Goal: Task Accomplishment & Management: Manage account settings

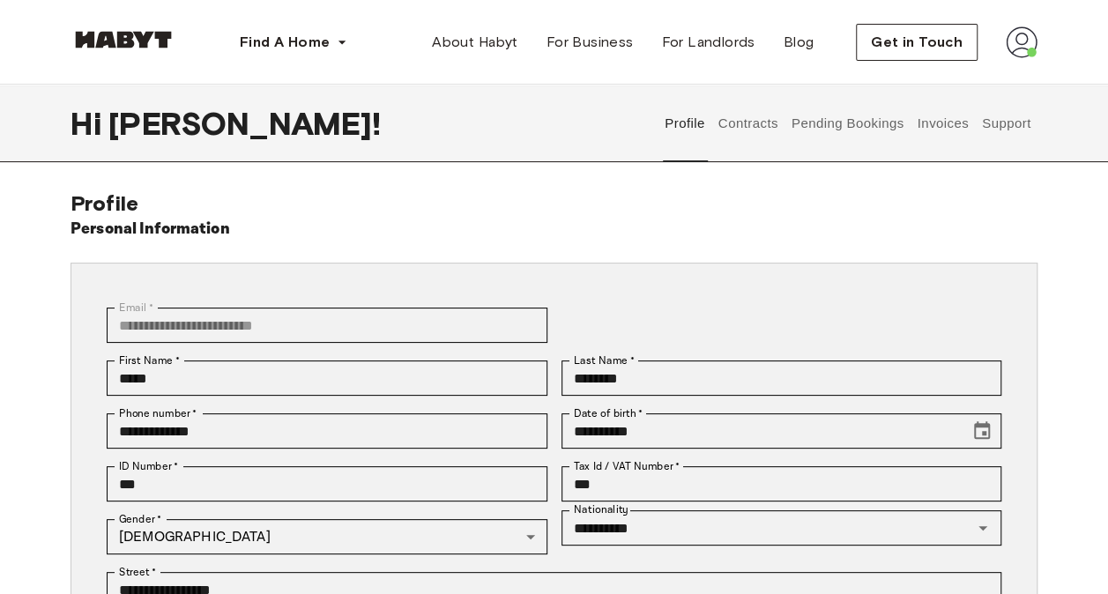
click at [759, 128] on button "Contracts" at bounding box center [747, 124] width 64 height 78
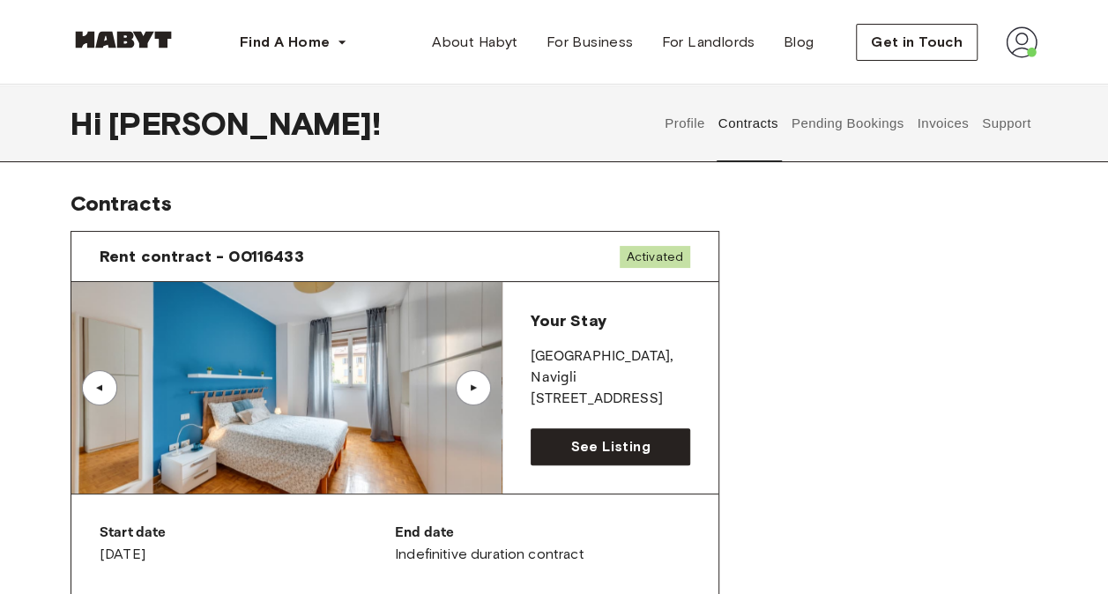
click at [939, 112] on button "Invoices" at bounding box center [943, 124] width 56 height 78
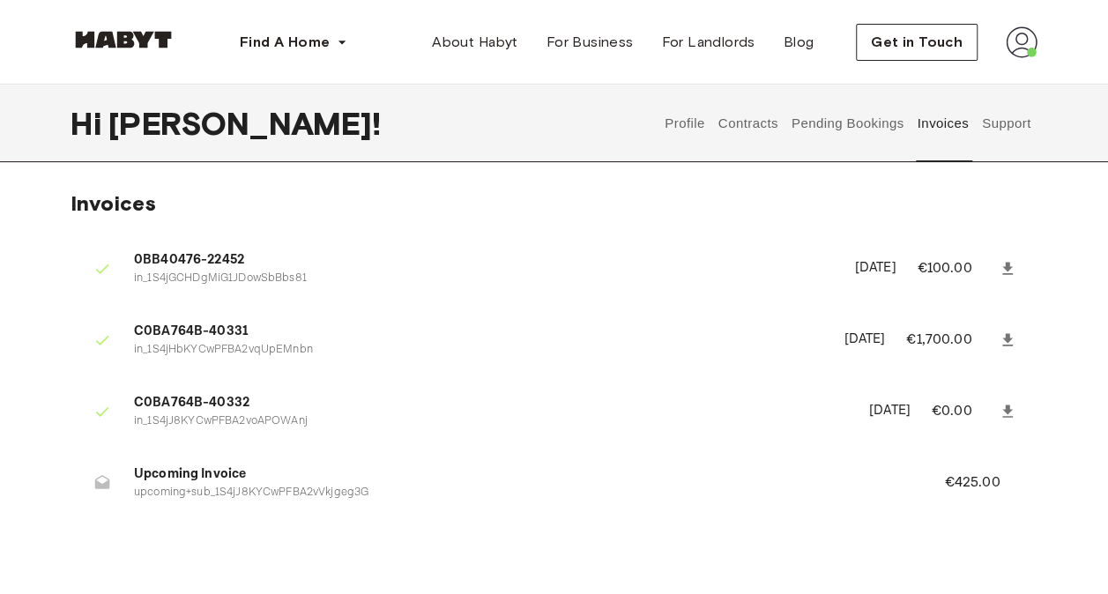
click at [886, 475] on span "Upcoming Invoice" at bounding box center [517, 474] width 767 height 20
click at [953, 419] on p "€0.00" at bounding box center [962, 411] width 63 height 21
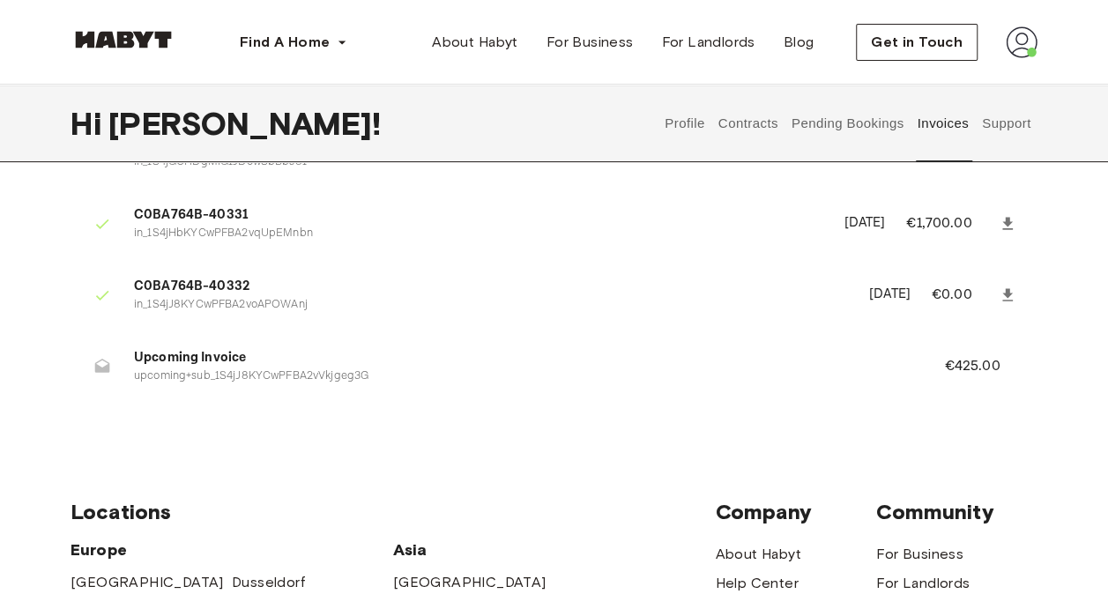
scroll to position [121, 0]
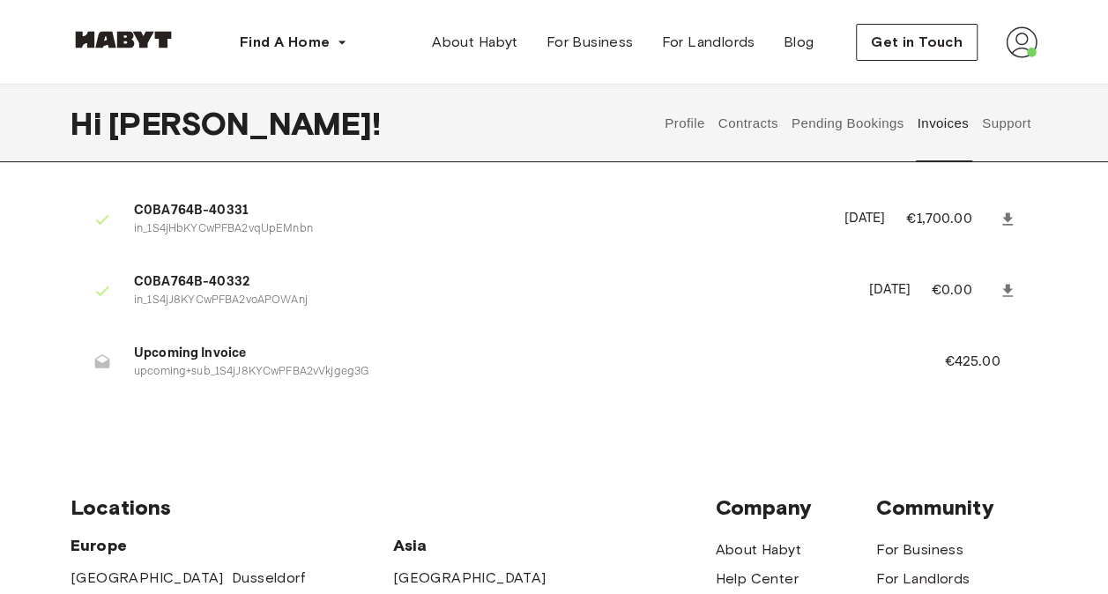
click at [939, 291] on p "€0.00" at bounding box center [962, 290] width 63 height 21
click at [1006, 289] on icon at bounding box center [1007, 290] width 11 height 12
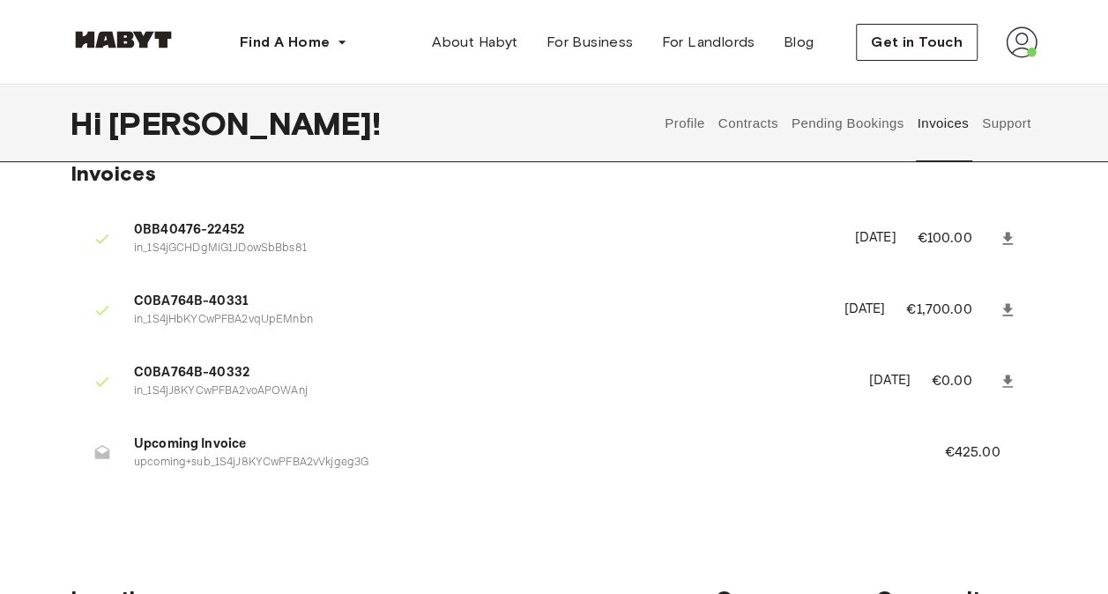
scroll to position [0, 0]
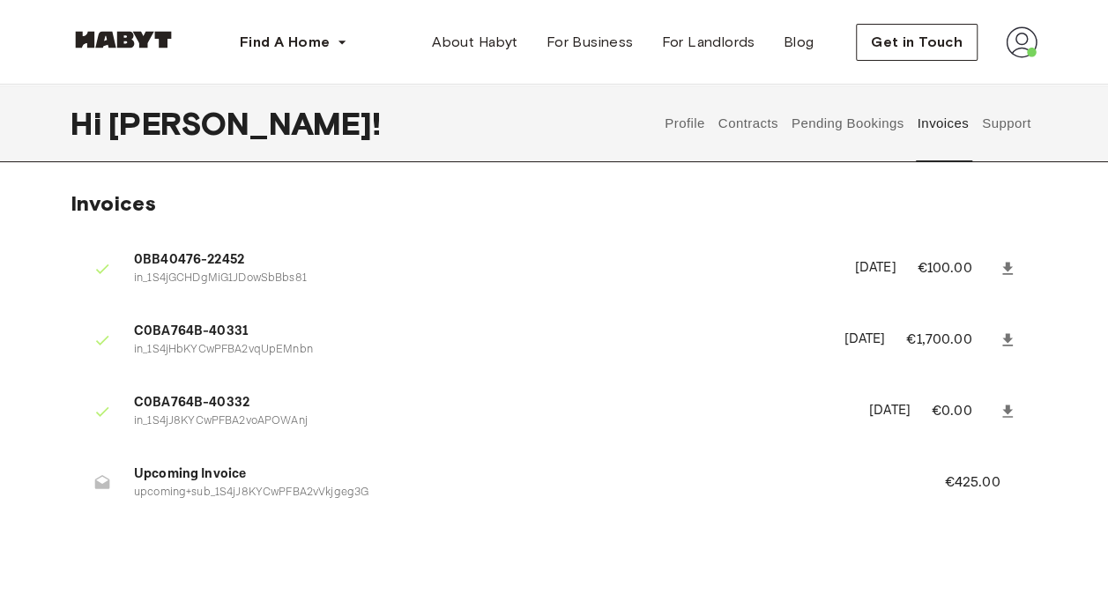
click at [1017, 117] on button "Support" at bounding box center [1006, 124] width 54 height 78
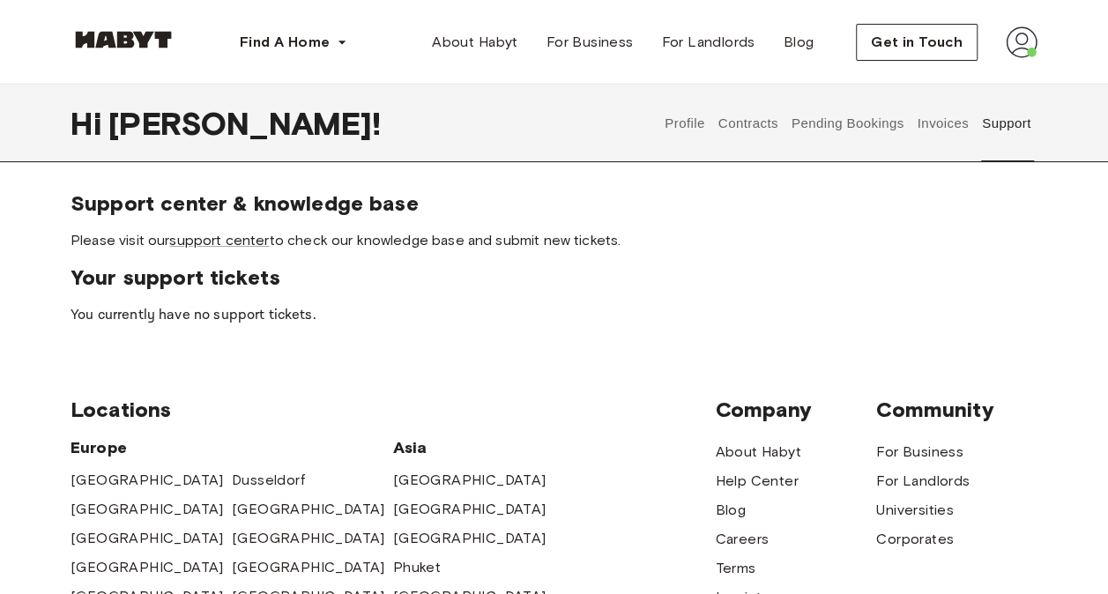
click at [853, 123] on button "Pending Bookings" at bounding box center [847, 124] width 117 height 78
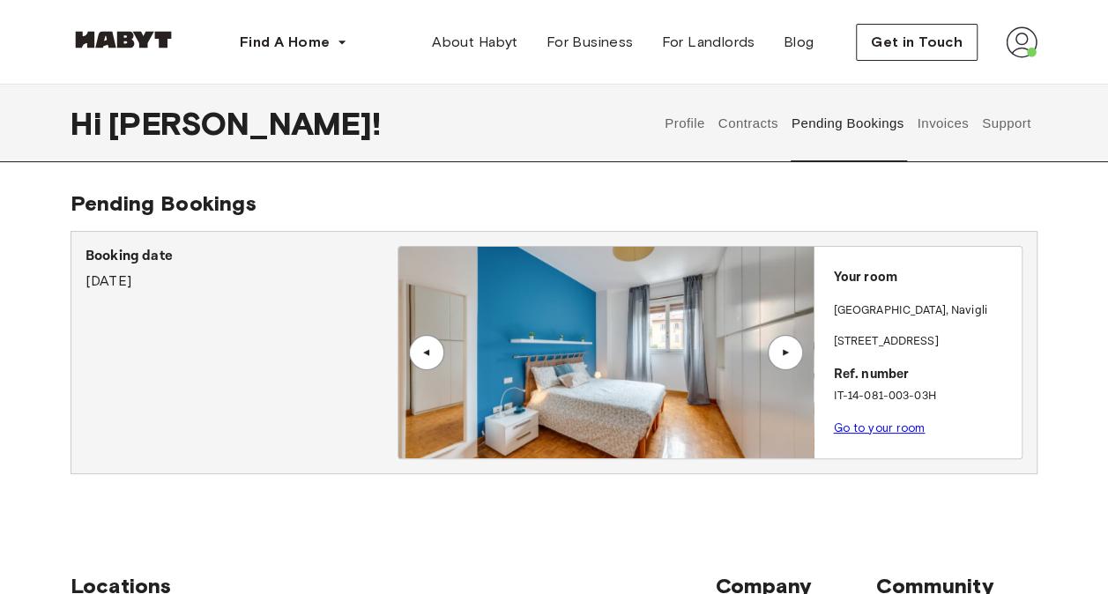
click at [737, 112] on button "Contracts" at bounding box center [747, 124] width 64 height 78
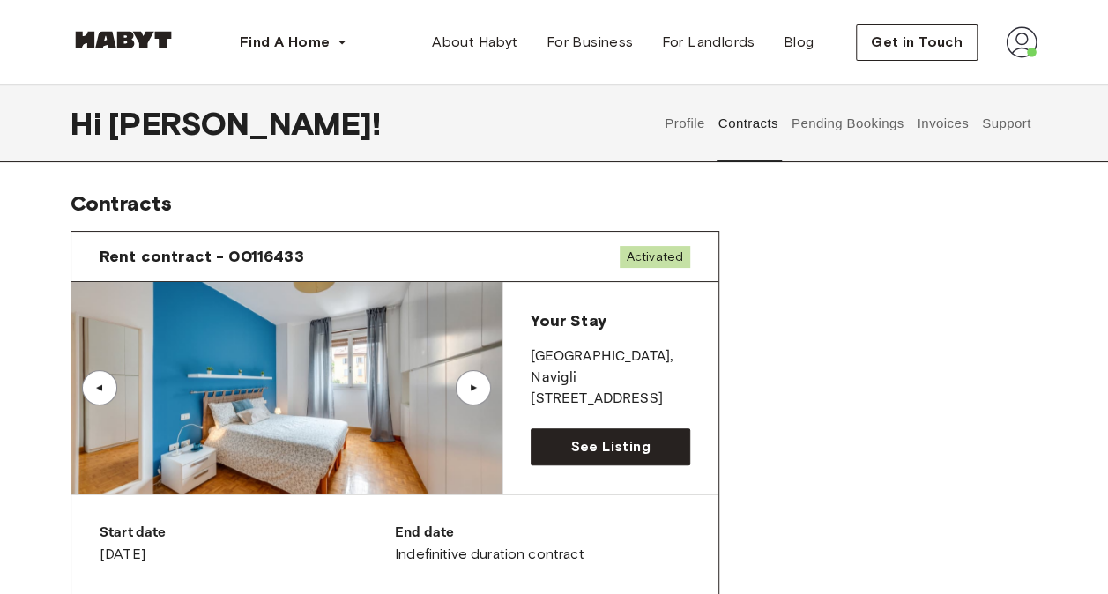
click at [939, 122] on button "Invoices" at bounding box center [943, 124] width 56 height 78
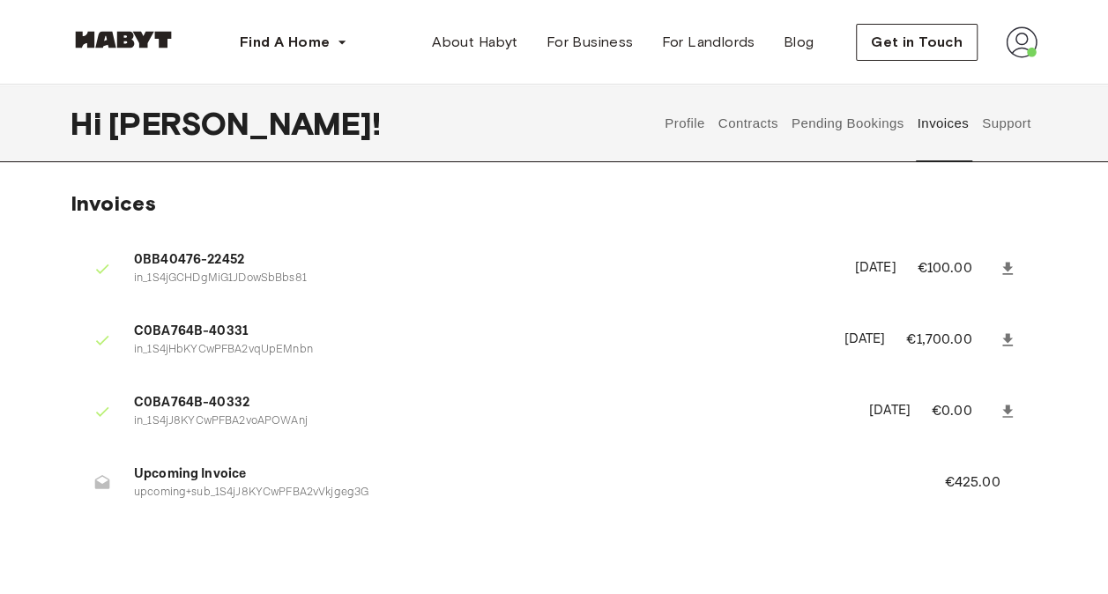
click at [1010, 118] on button "Support" at bounding box center [1006, 124] width 54 height 78
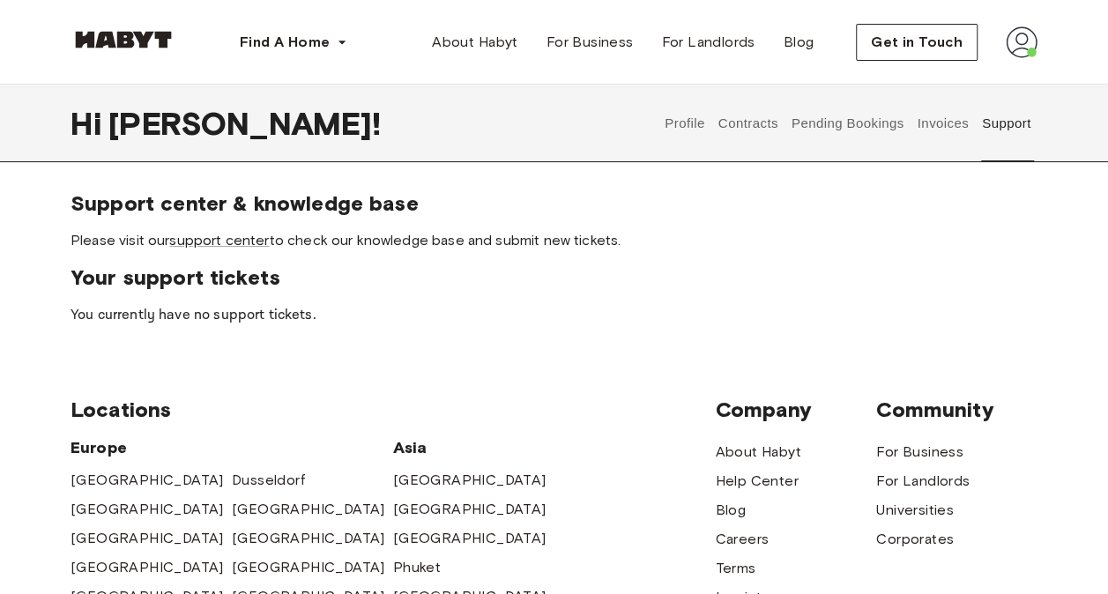
click at [683, 118] on button "Profile" at bounding box center [685, 124] width 45 height 78
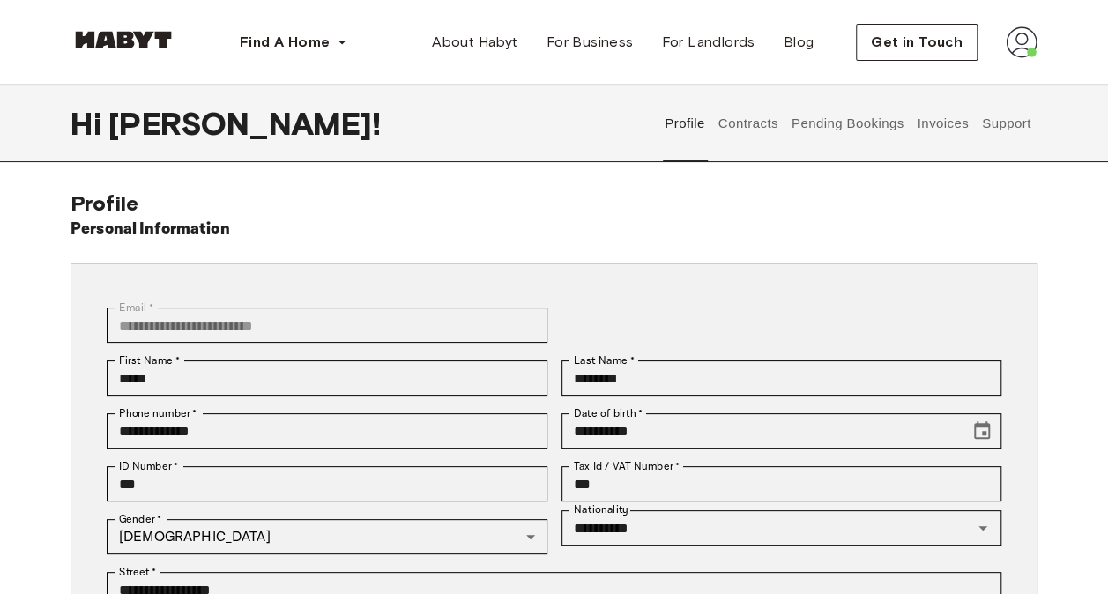
click at [767, 122] on button "Contracts" at bounding box center [747, 124] width 64 height 78
